Goal: Navigation & Orientation: Find specific page/section

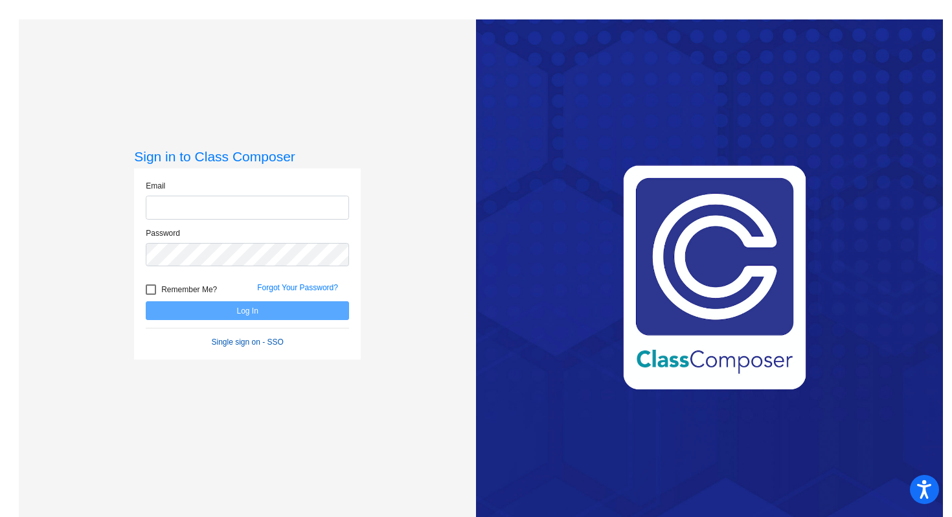
type input "[EMAIL_ADDRESS][DOMAIN_NAME]"
click at [258, 339] on link "Single sign on - SSO" at bounding box center [248, 341] width 72 height 9
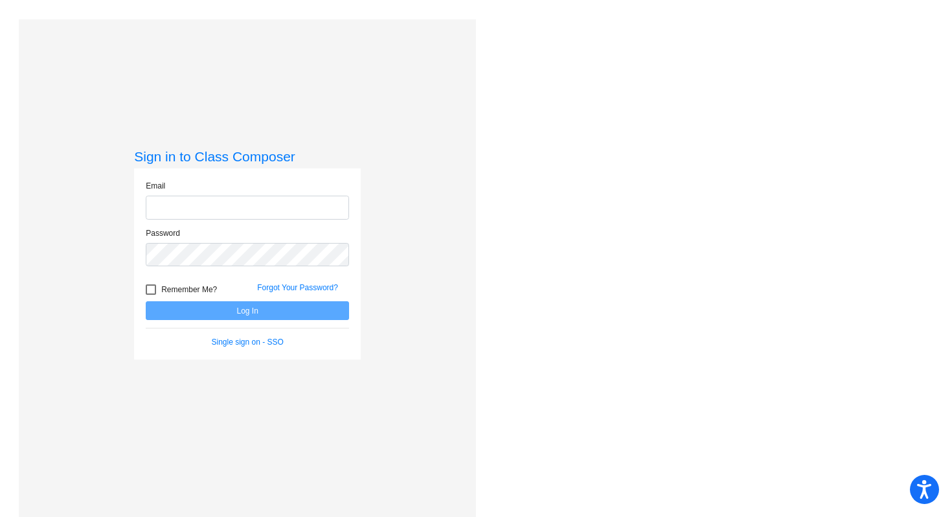
type input "[EMAIL_ADDRESS][DOMAIN_NAME]"
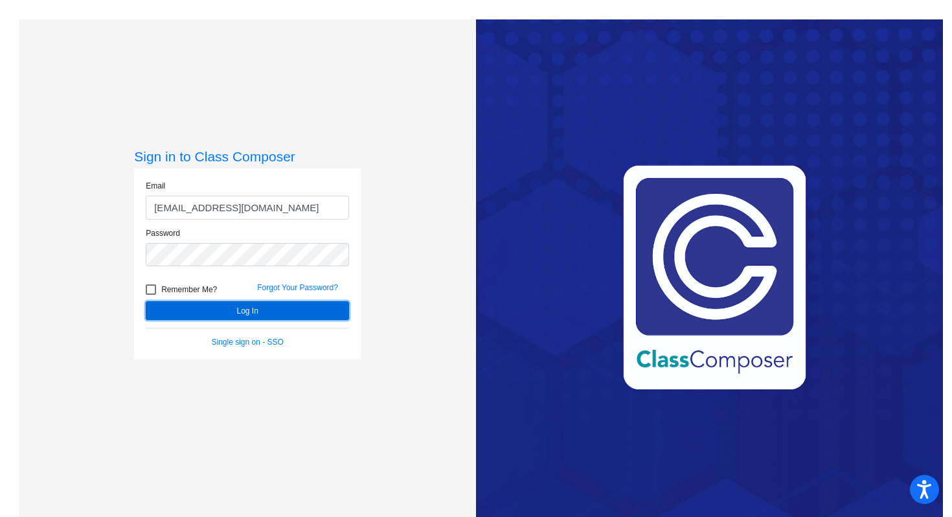
click at [299, 314] on button "Log In" at bounding box center [247, 310] width 203 height 19
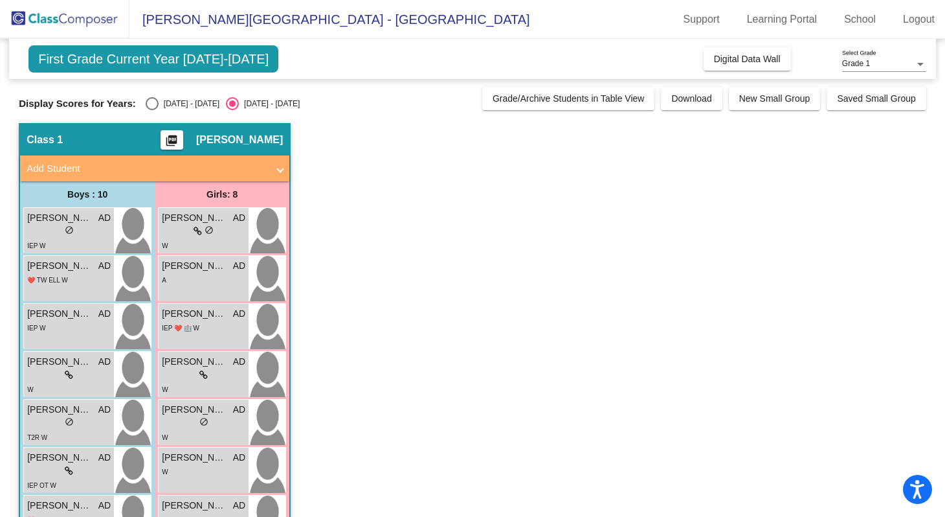
click at [152, 109] on div "Select an option" at bounding box center [152, 103] width 13 height 13
click at [152, 110] on input "[DATE] - [DATE]" at bounding box center [151, 110] width 1 height 1
radio input "true"
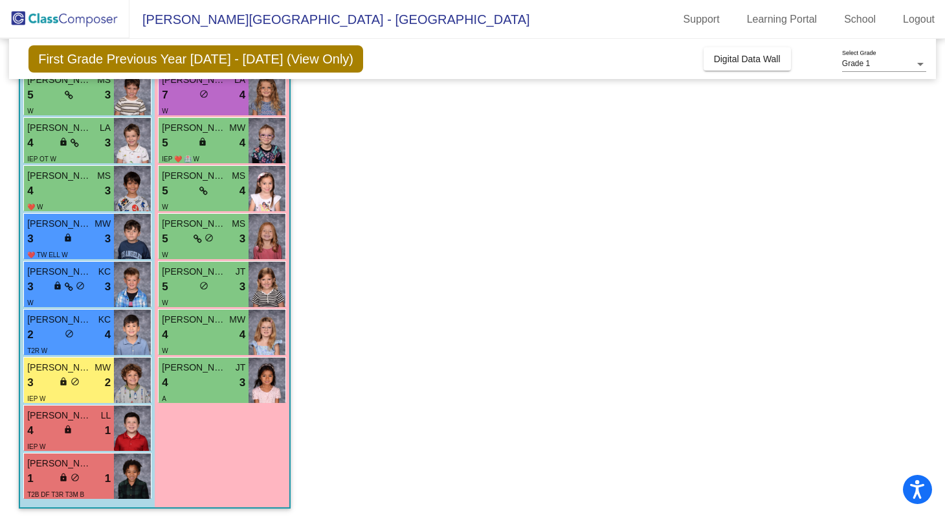
scroll to position [190, 0]
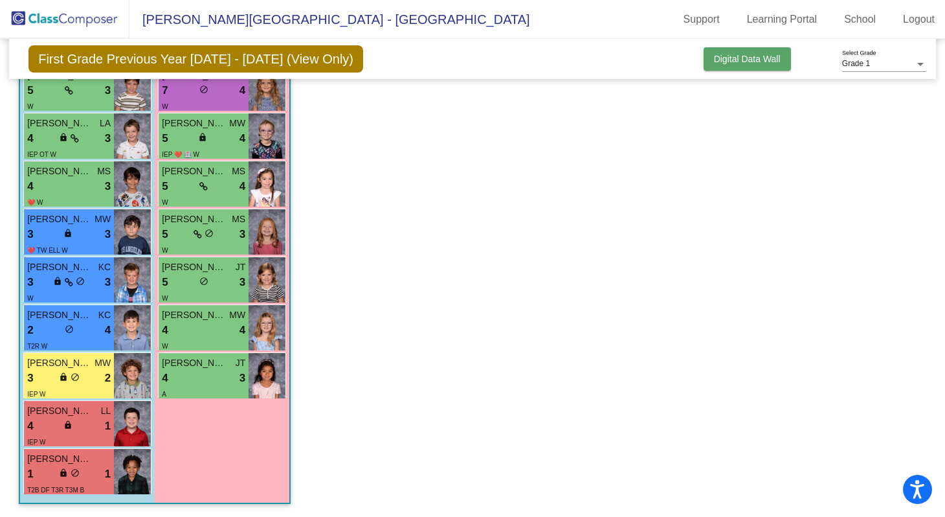
click at [734, 67] on button "Digital Data Wall" at bounding box center [747, 58] width 87 height 23
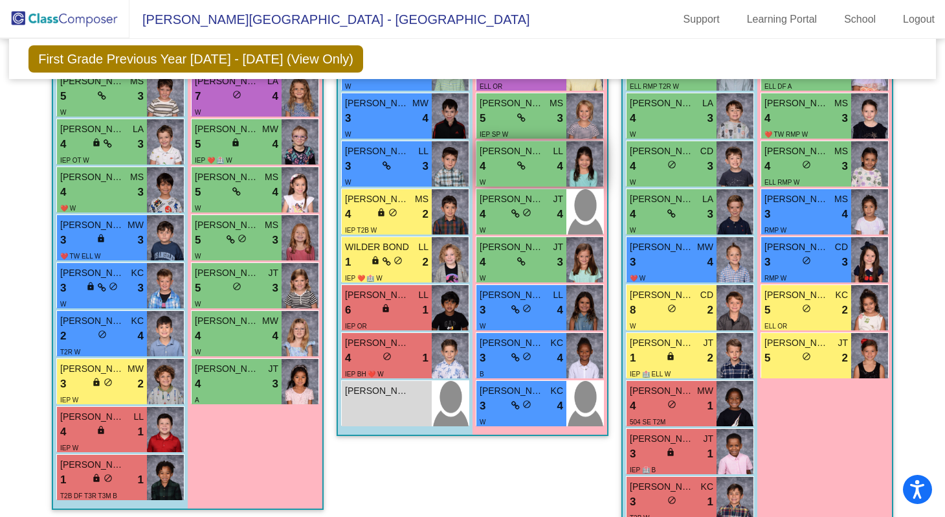
scroll to position [500, 0]
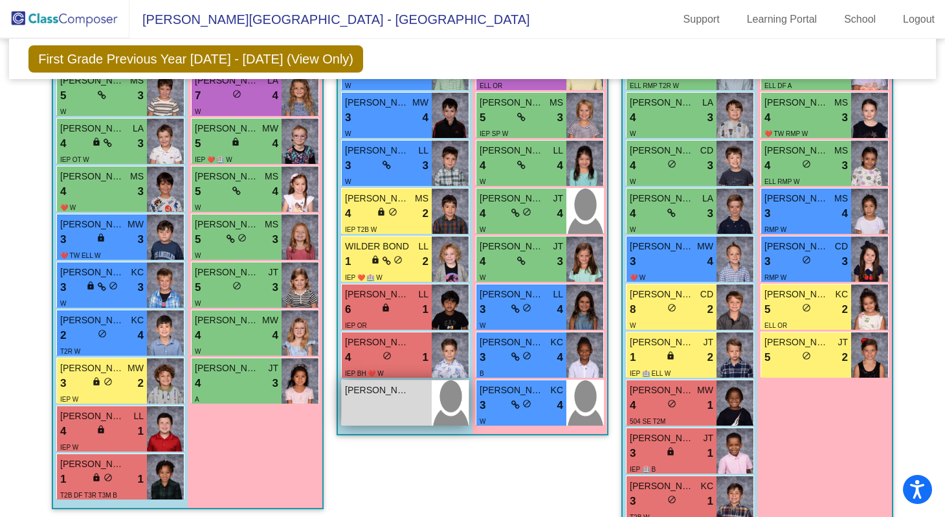
click at [392, 396] on div "[PERSON_NAME] lock do_not_disturb_alt" at bounding box center [387, 402] width 90 height 45
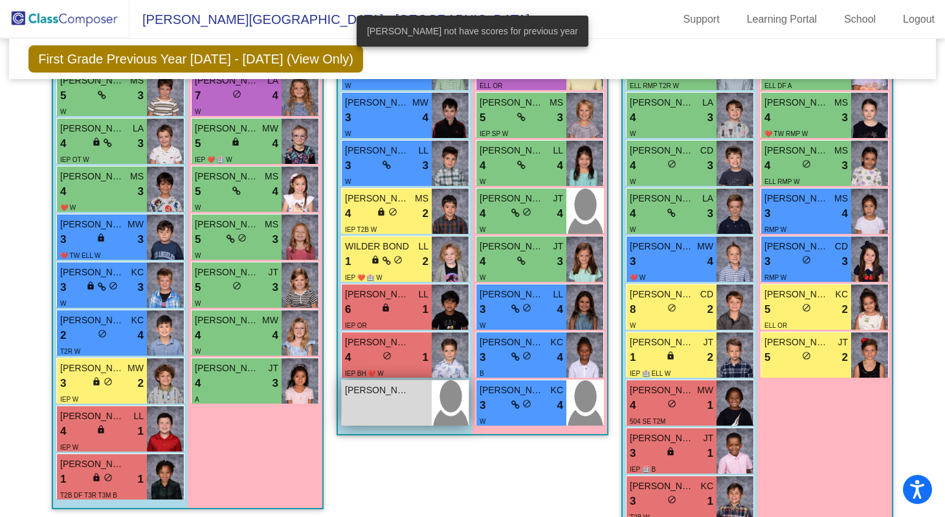
click at [392, 396] on div "[PERSON_NAME] lock do_not_disturb_alt" at bounding box center [387, 402] width 90 height 45
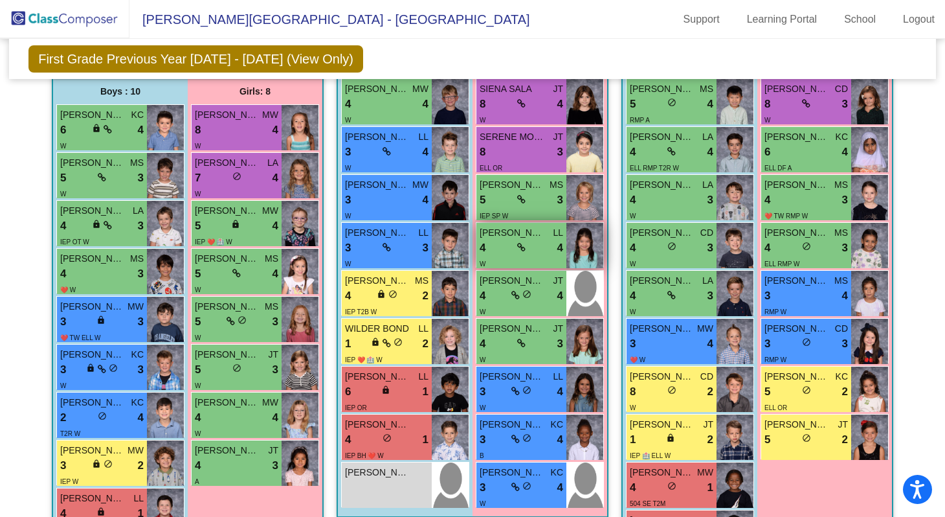
scroll to position [419, 0]
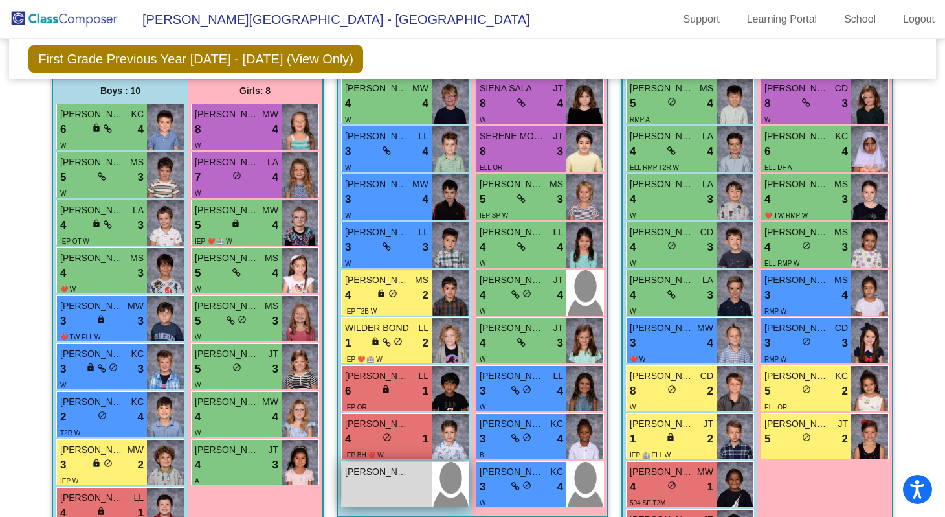
click at [381, 488] on div "[PERSON_NAME] lock do_not_disturb_alt" at bounding box center [387, 484] width 90 height 45
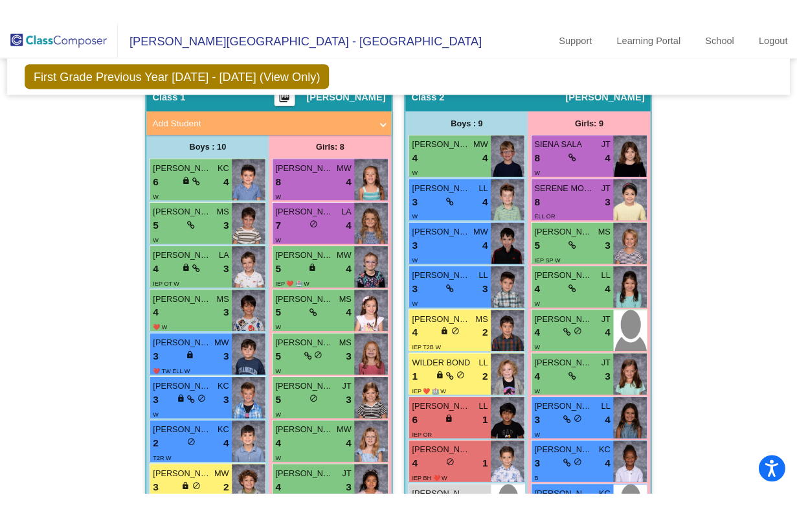
scroll to position [386, 0]
